Goal: Task Accomplishment & Management: Use online tool/utility

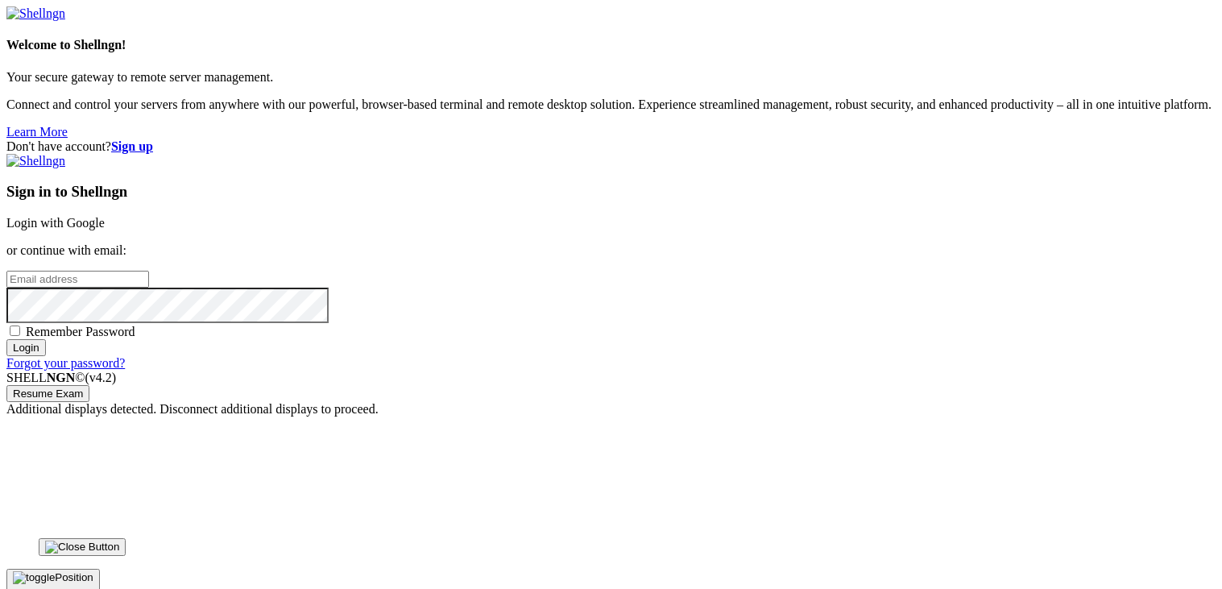
click at [149, 281] on input "email" at bounding box center [77, 279] width 143 height 17
type input "[EMAIL_ADDRESS][DOMAIN_NAME]"
click at [105, 216] on link "Login with Google" at bounding box center [55, 223] width 98 height 14
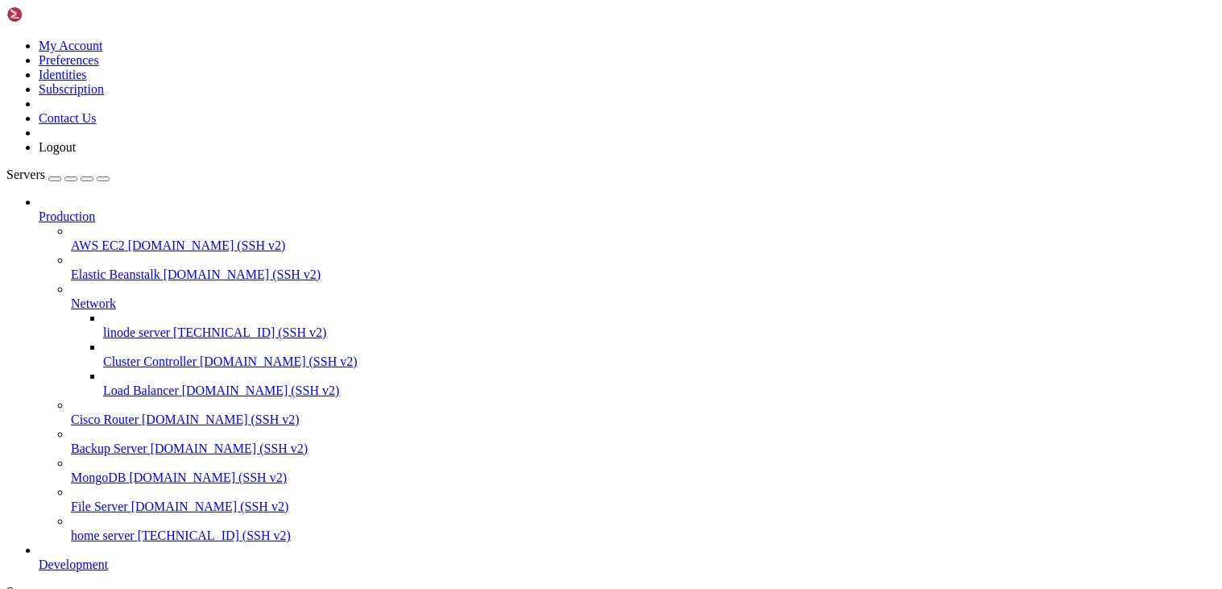
click at [147, 325] on span "linode server" at bounding box center [136, 332] width 67 height 14
